Goal: Find specific page/section: Find specific page/section

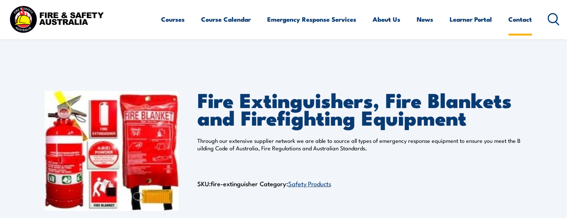
click at [520, 23] on link "Contact" at bounding box center [520, 19] width 24 height 20
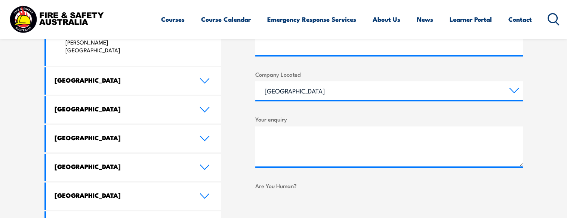
scroll to position [411, 0]
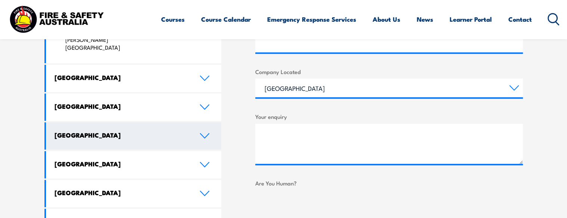
click at [203, 133] on icon at bounding box center [205, 136] width 10 height 6
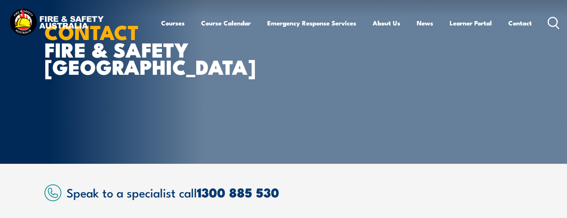
scroll to position [0, 0]
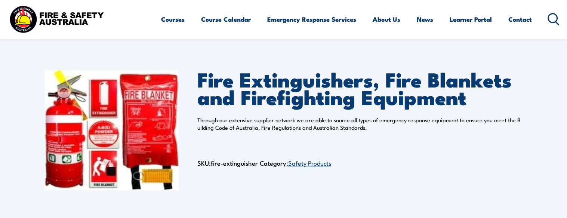
scroll to position [37, 0]
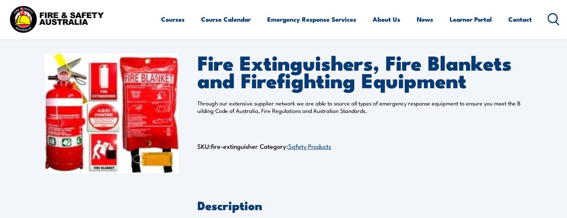
click at [313, 150] on link "Safety Products" at bounding box center [309, 145] width 43 height 9
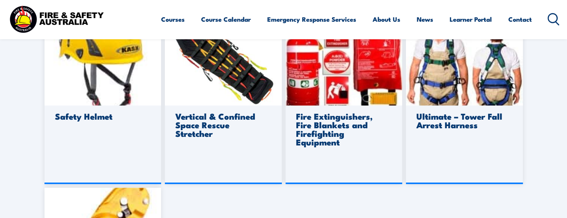
scroll to position [598, 0]
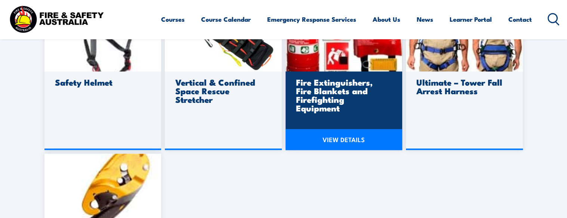
click at [342, 104] on h3 "Fire Extinguishers, Fire Blankets and Firefighting Equipment" at bounding box center [343, 95] width 94 height 34
click at [341, 140] on link "VIEW DETAILS" at bounding box center [343, 139] width 117 height 21
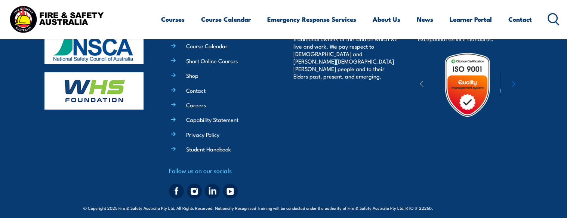
scroll to position [390, 0]
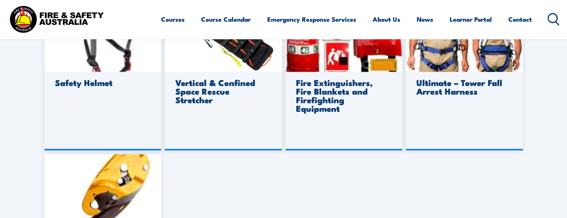
scroll to position [598, 0]
